Goal: Transaction & Acquisition: Purchase product/service

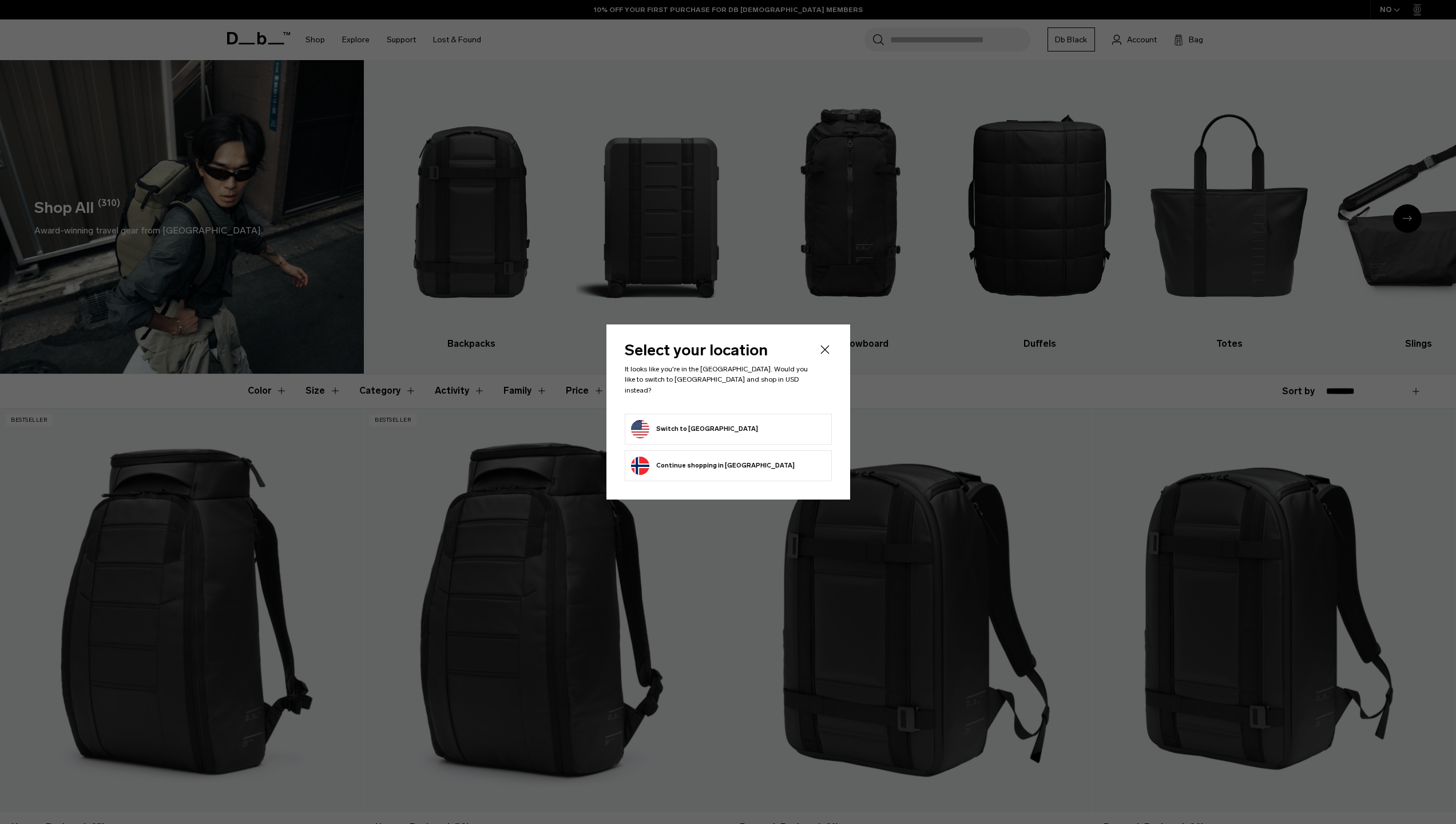
click at [771, 420] on form "Switch to [GEOGRAPHIC_DATA]" at bounding box center [729, 429] width 195 height 18
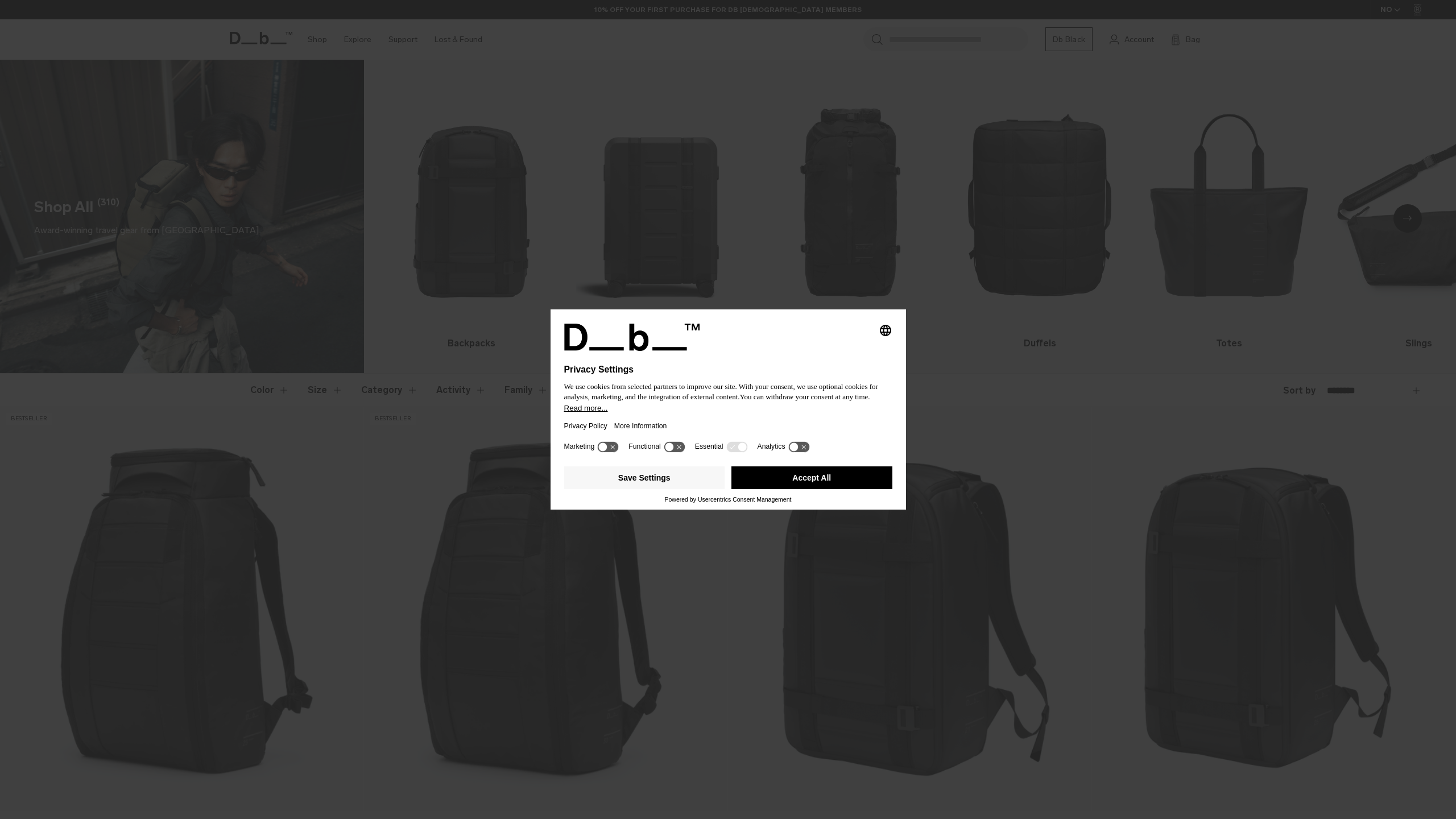
click at [693, 413] on button "Read more..." at bounding box center [728, 408] width 328 height 8
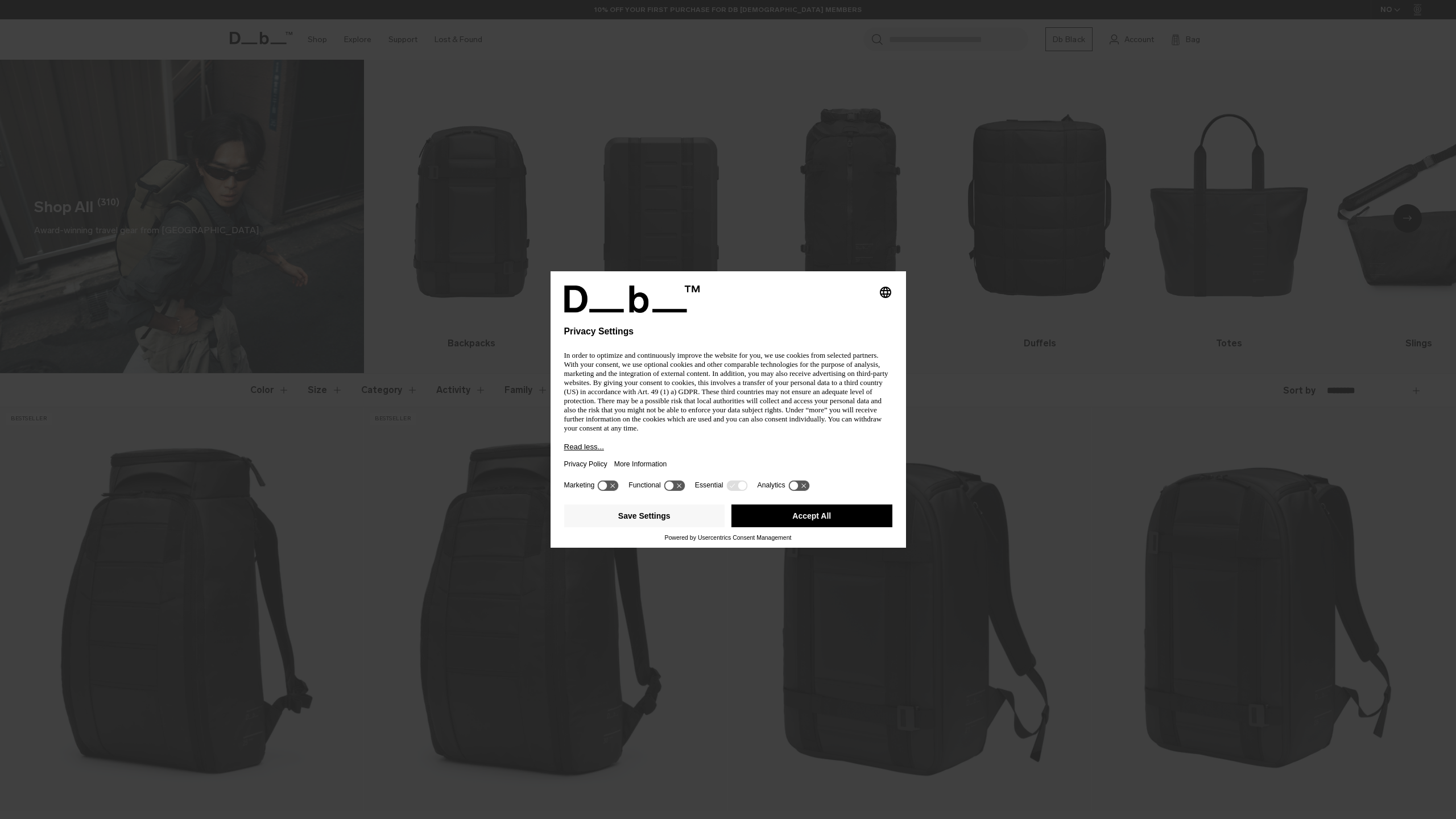
click at [761, 532] on div "Save Settings Accept All" at bounding box center [728, 517] width 328 height 34
click at [779, 522] on button "Accept All" at bounding box center [812, 516] width 161 height 22
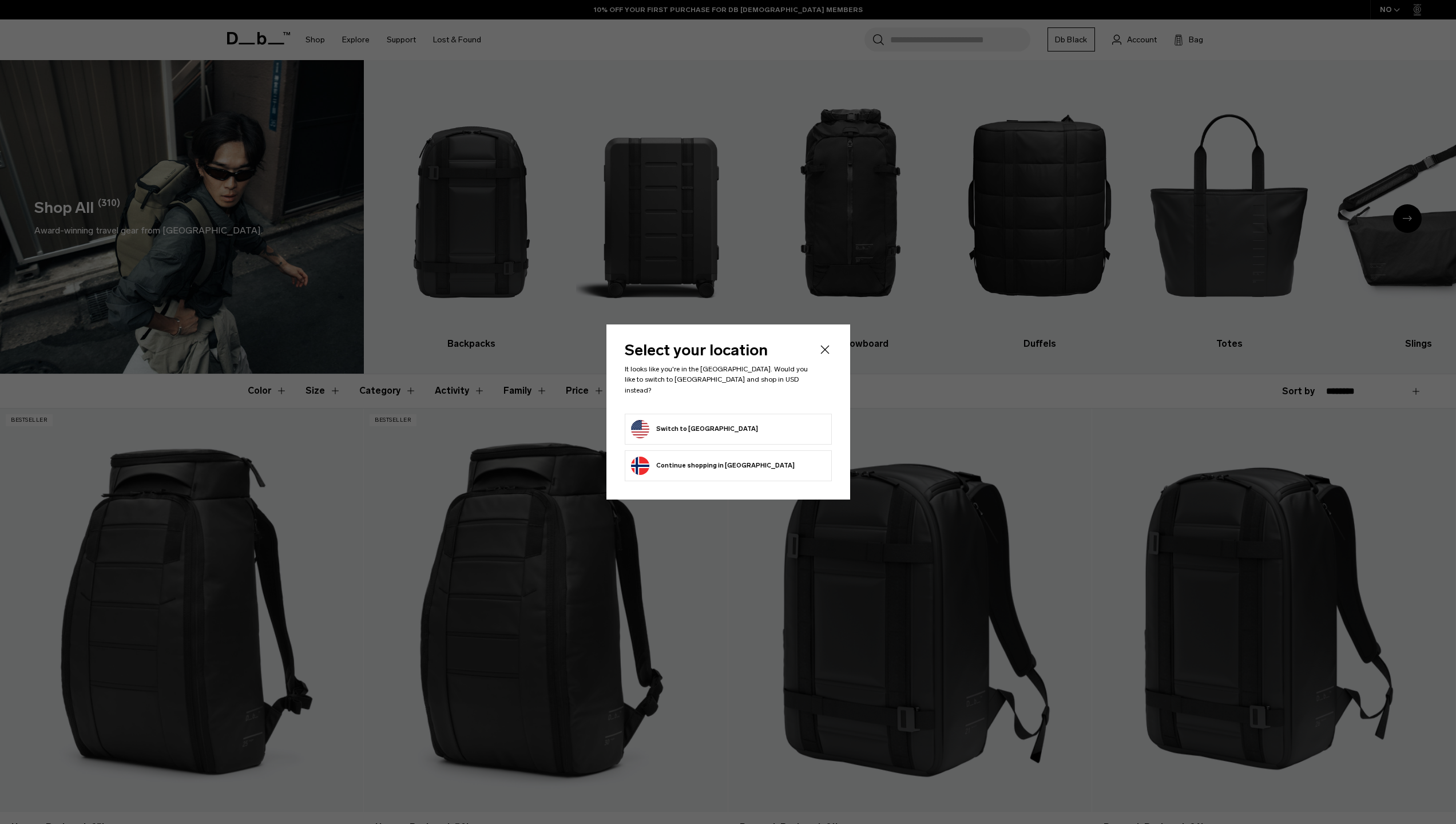
click at [821, 355] on icon "Close" at bounding box center [825, 349] width 13 height 13
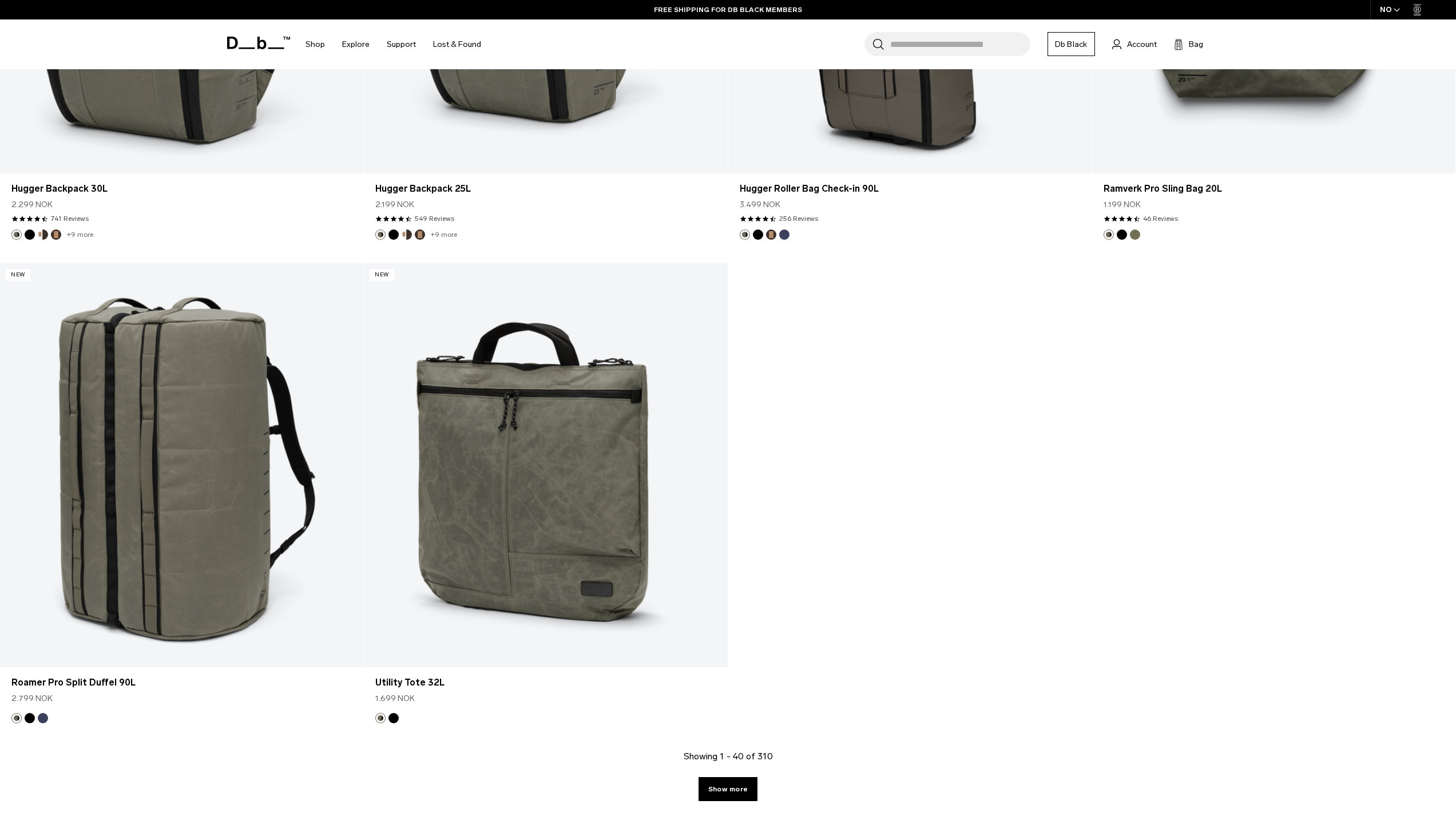
scroll to position [5792, 0]
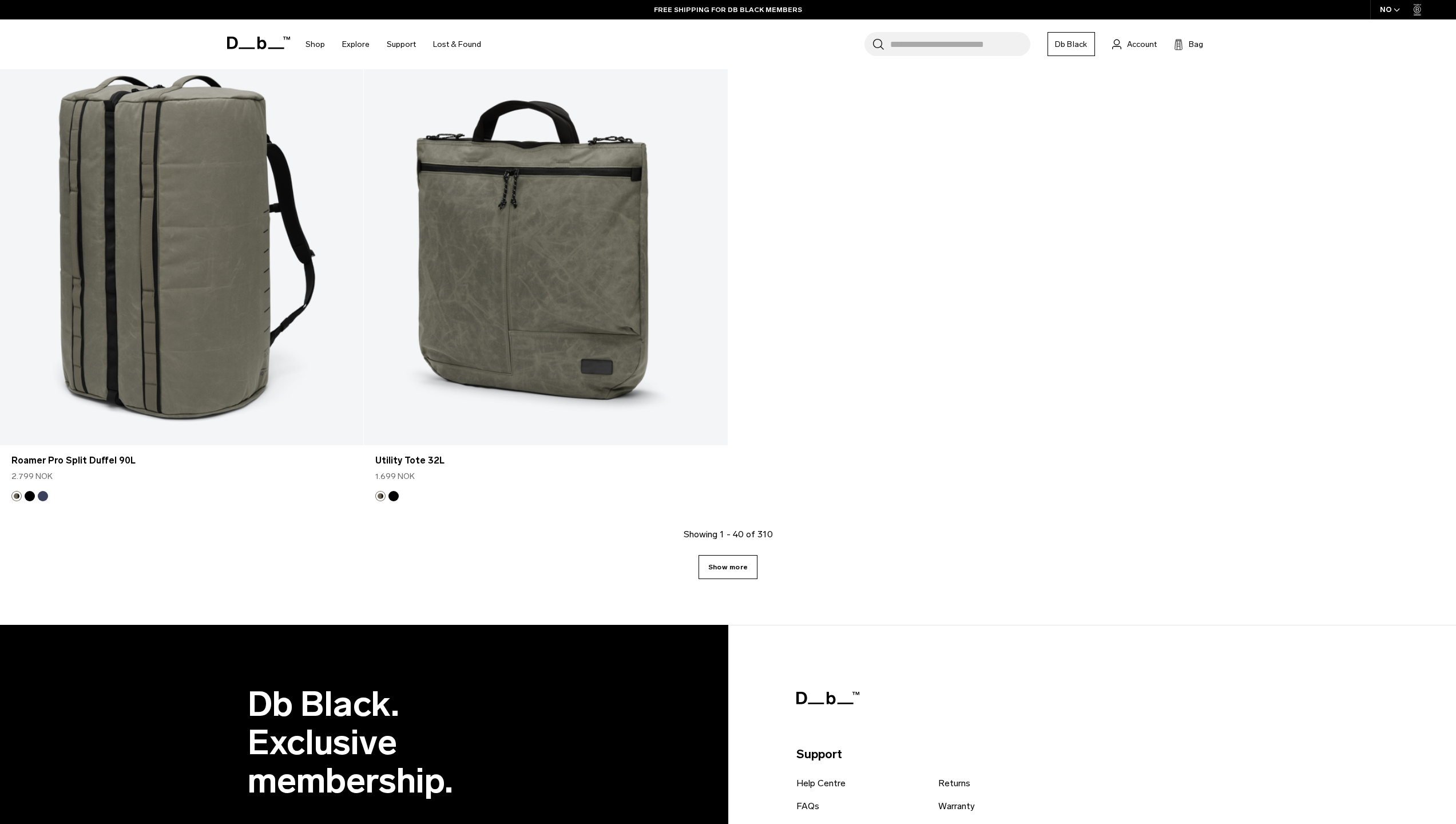
click at [726, 573] on link "Show more" at bounding box center [728, 567] width 59 height 24
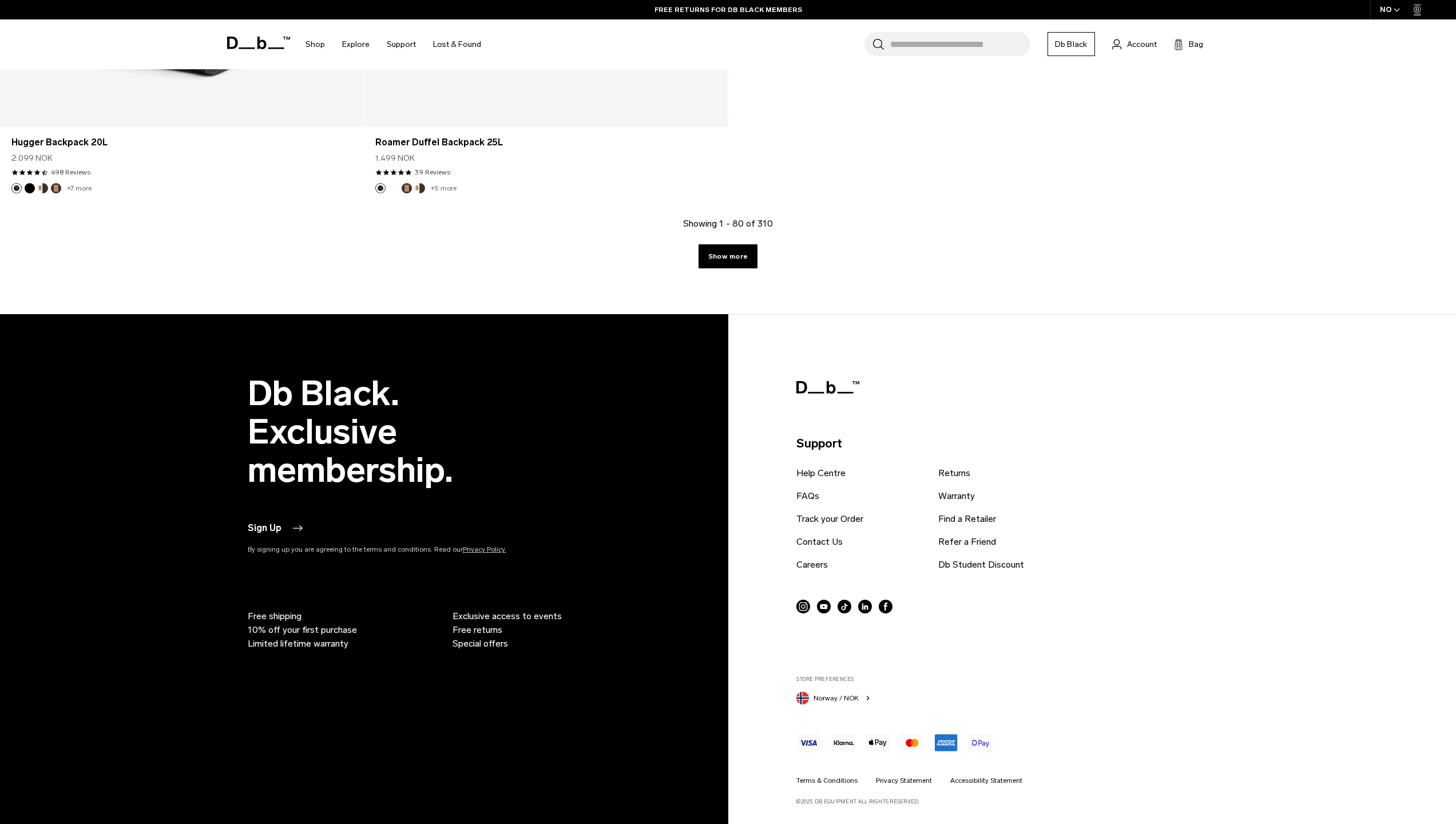
scroll to position [10895, 0]
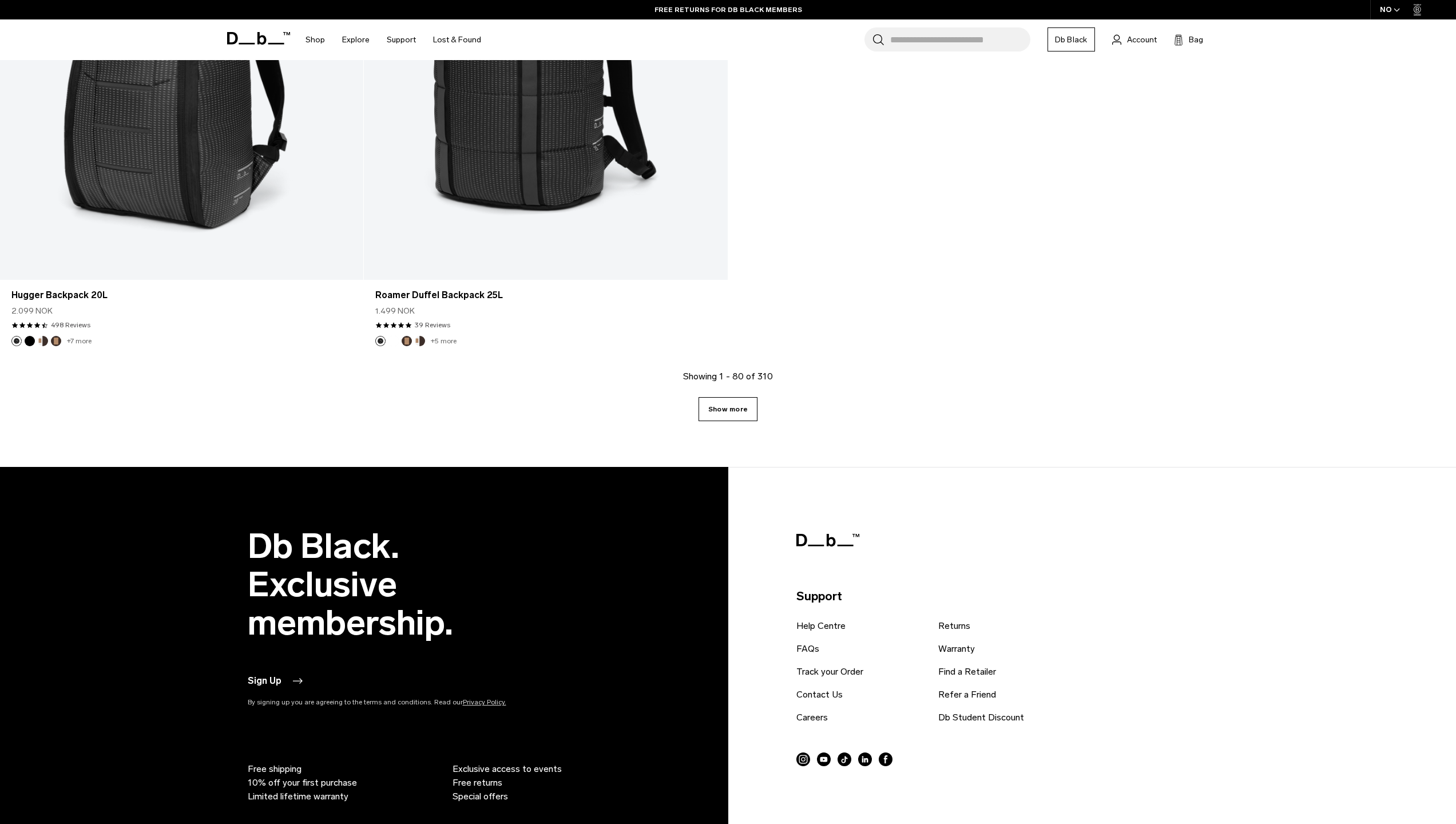
click at [722, 413] on link "Show more" at bounding box center [728, 409] width 59 height 24
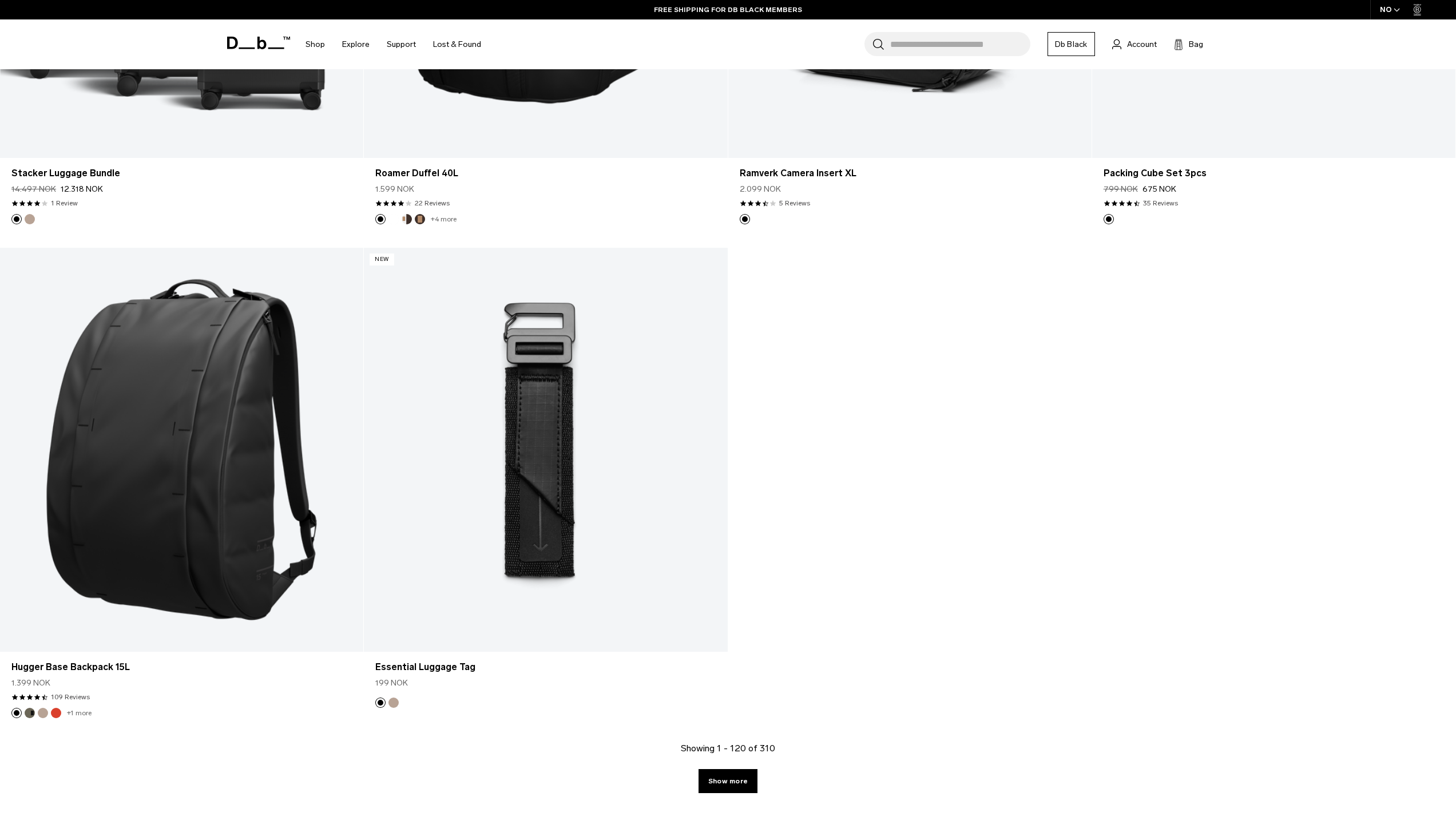
scroll to position [15461, 0]
click at [721, 790] on link "Show more" at bounding box center [728, 780] width 59 height 24
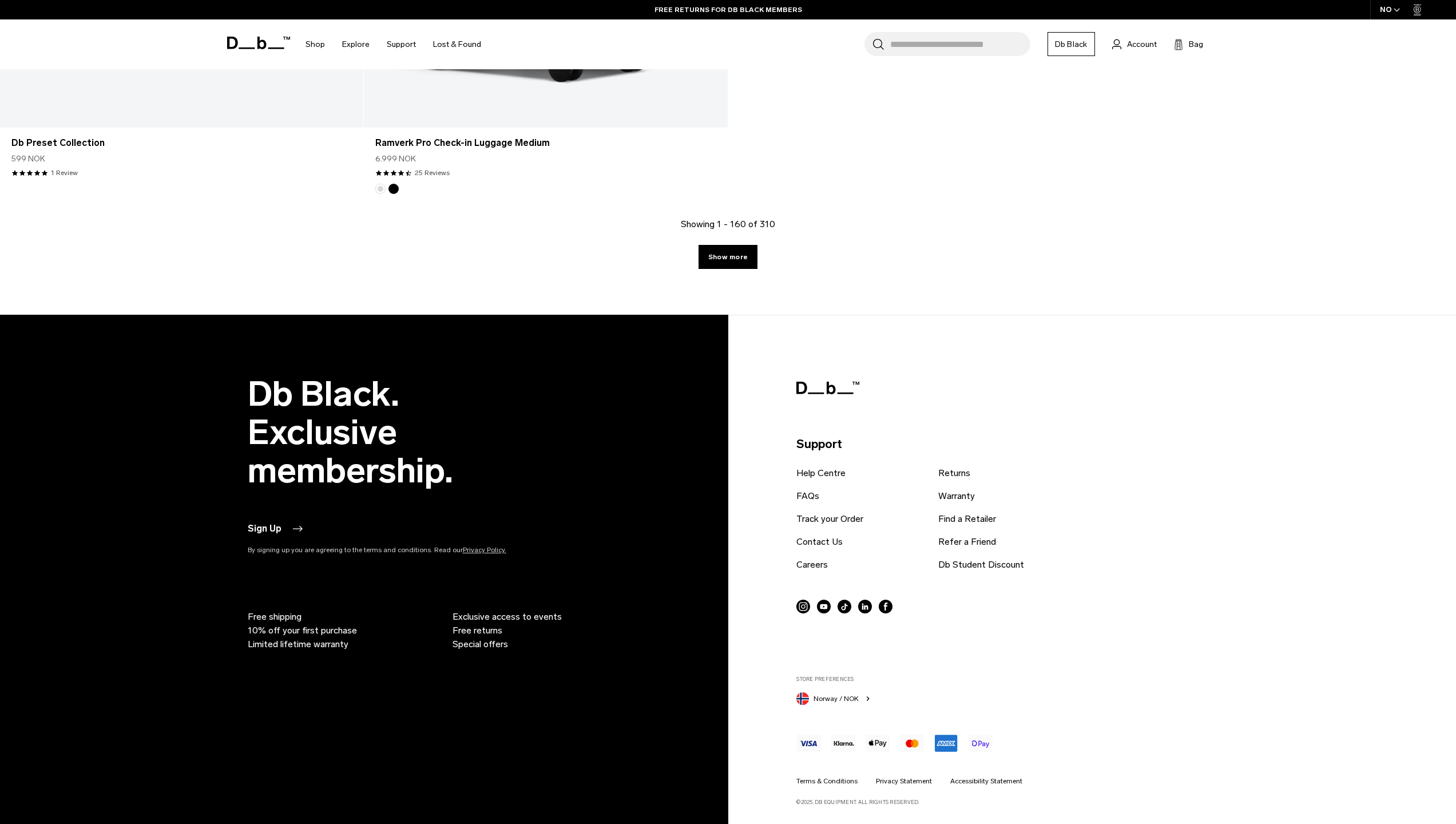
scroll to position [20916, 0]
click at [725, 266] on link "Show more" at bounding box center [728, 257] width 59 height 24
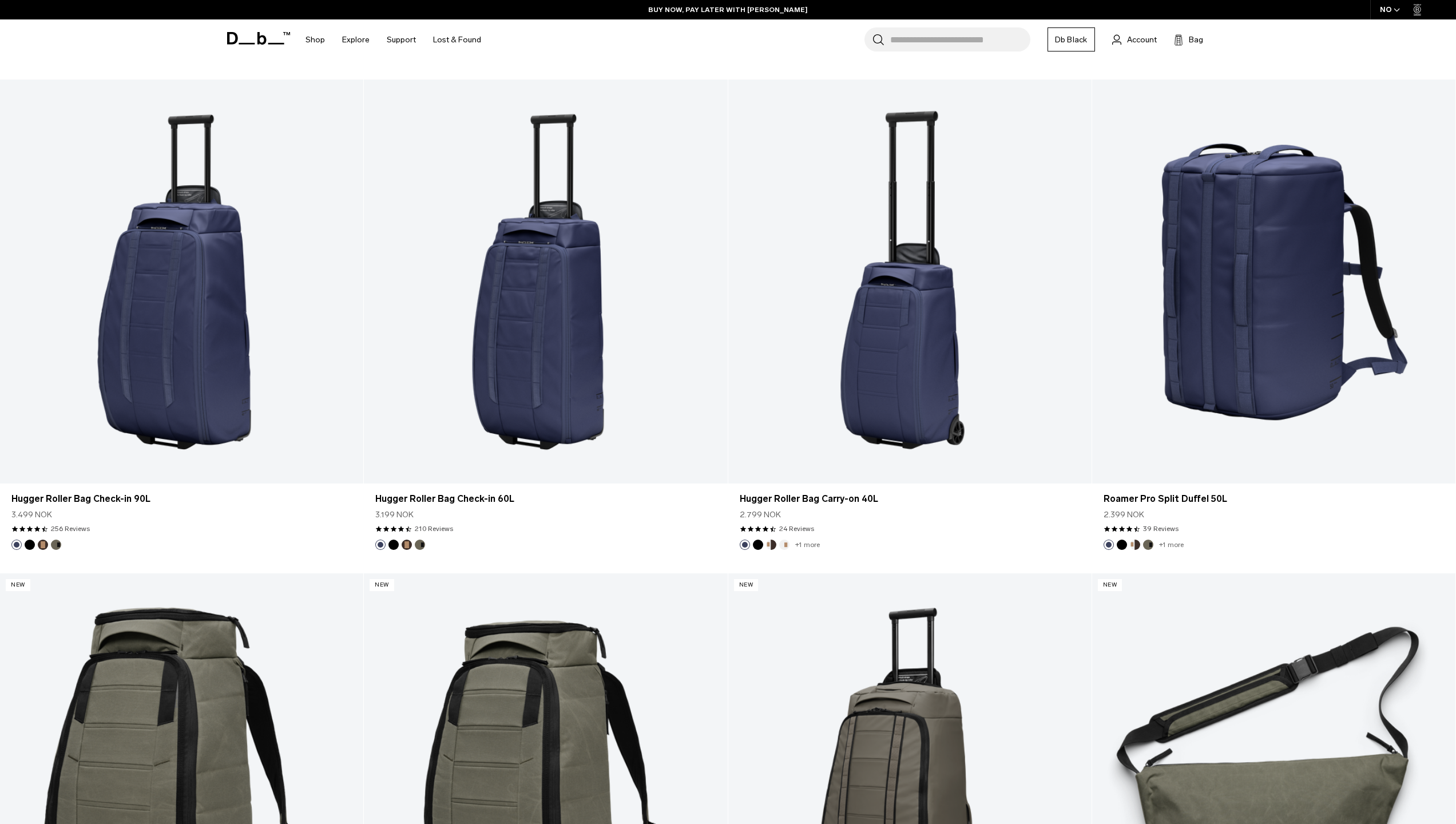
scroll to position [4277, 0]
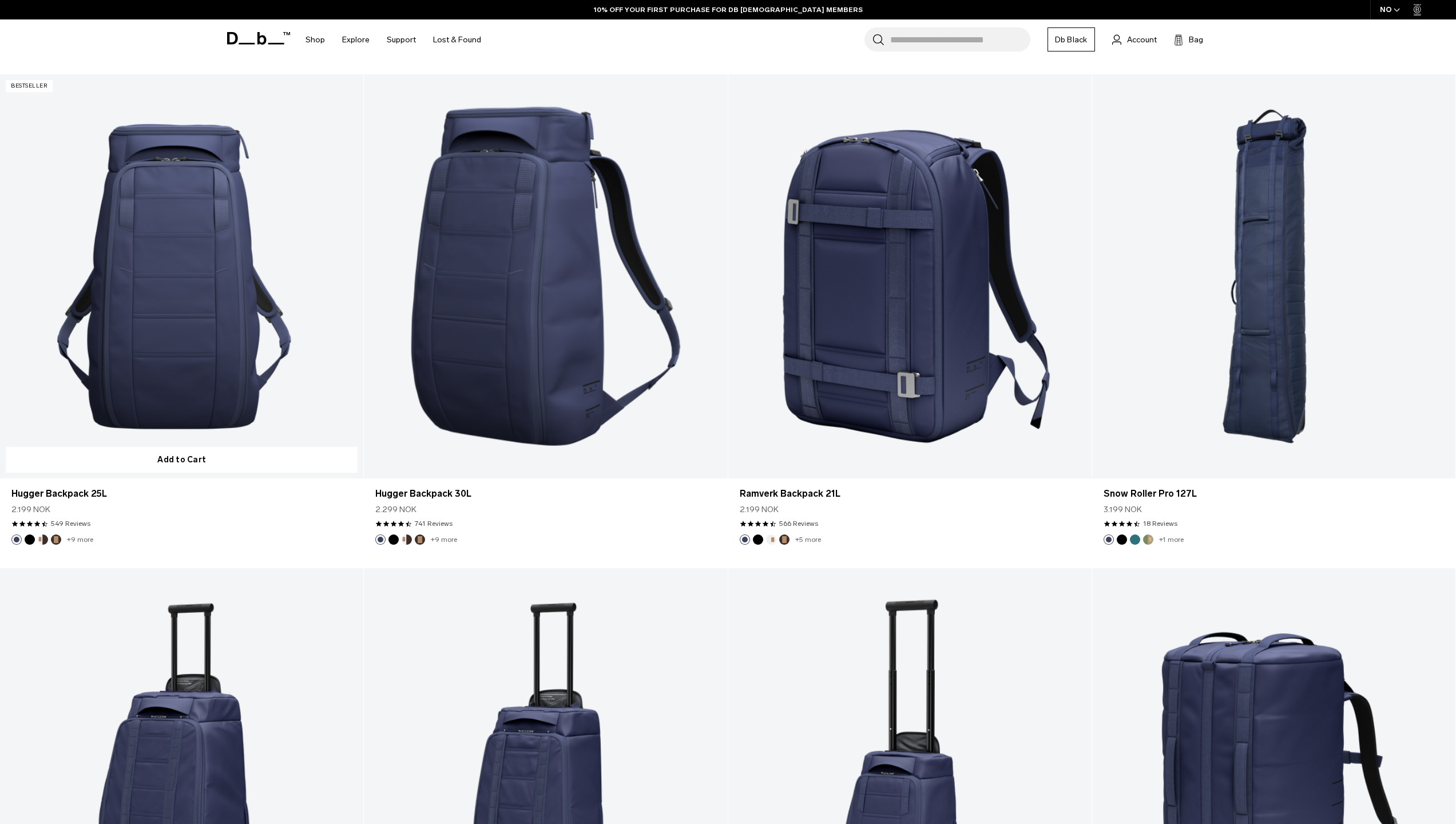
click at [0, 226] on link "Hugger Backpack 25L" at bounding box center [182, 276] width 364 height 404
